Goal: Task Accomplishment & Management: Complete application form

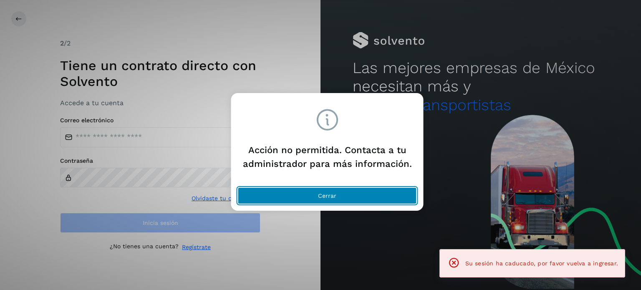
click at [333, 196] on span "Cerrar" at bounding box center [327, 196] width 18 height 6
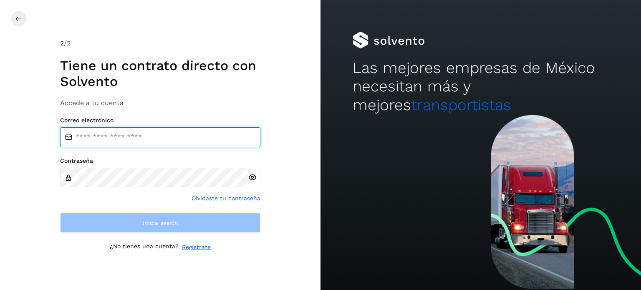
click at [147, 139] on input "email" at bounding box center [160, 137] width 200 height 20
type input "**********"
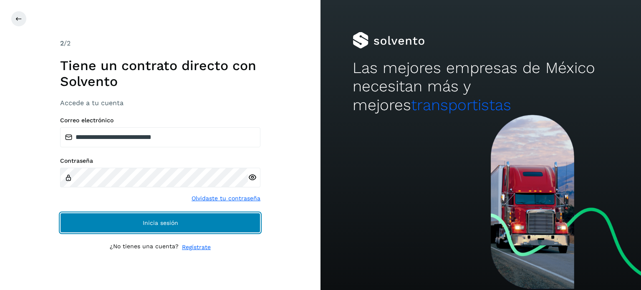
click at [175, 227] on button "Inicia sesión" at bounding box center [160, 223] width 200 height 20
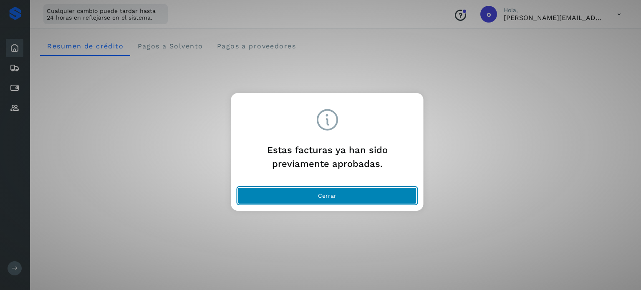
click at [321, 195] on span "Cerrar" at bounding box center [327, 196] width 18 height 6
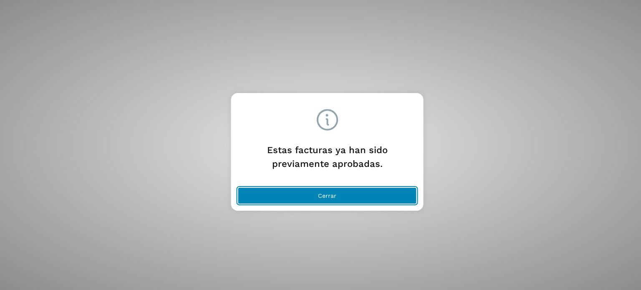
click at [340, 200] on button "Cerrar" at bounding box center [327, 195] width 179 height 17
